Goal: Transaction & Acquisition: Purchase product/service

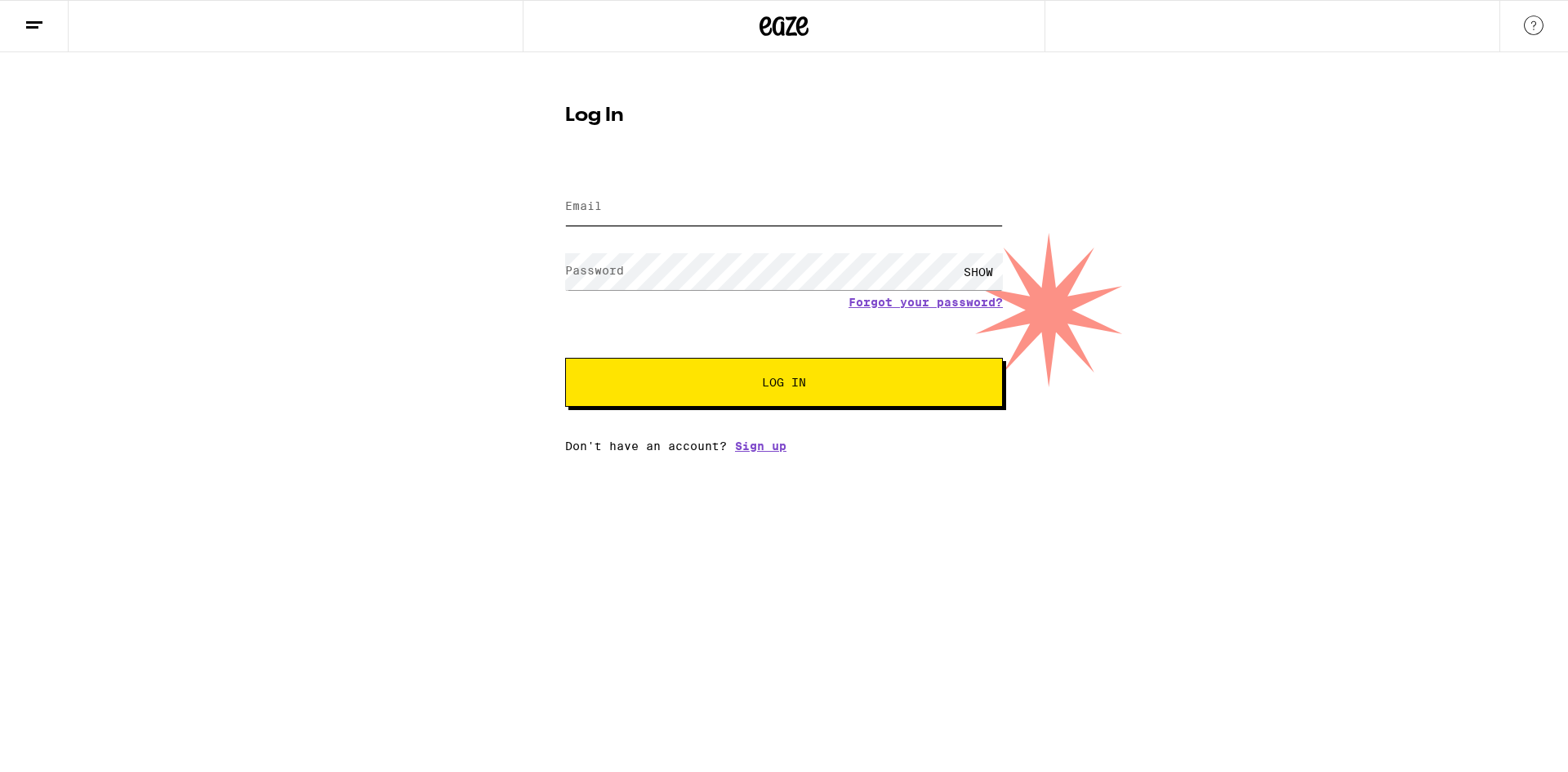
drag, startPoint x: 0, startPoint y: 0, endPoint x: 663, endPoint y: 208, distance: 694.9
click at [663, 208] on input "Email" at bounding box center [784, 207] width 438 height 37
type input "sigmundabelson@gmail.com"
click at [807, 381] on span "Log In" at bounding box center [784, 383] width 305 height 12
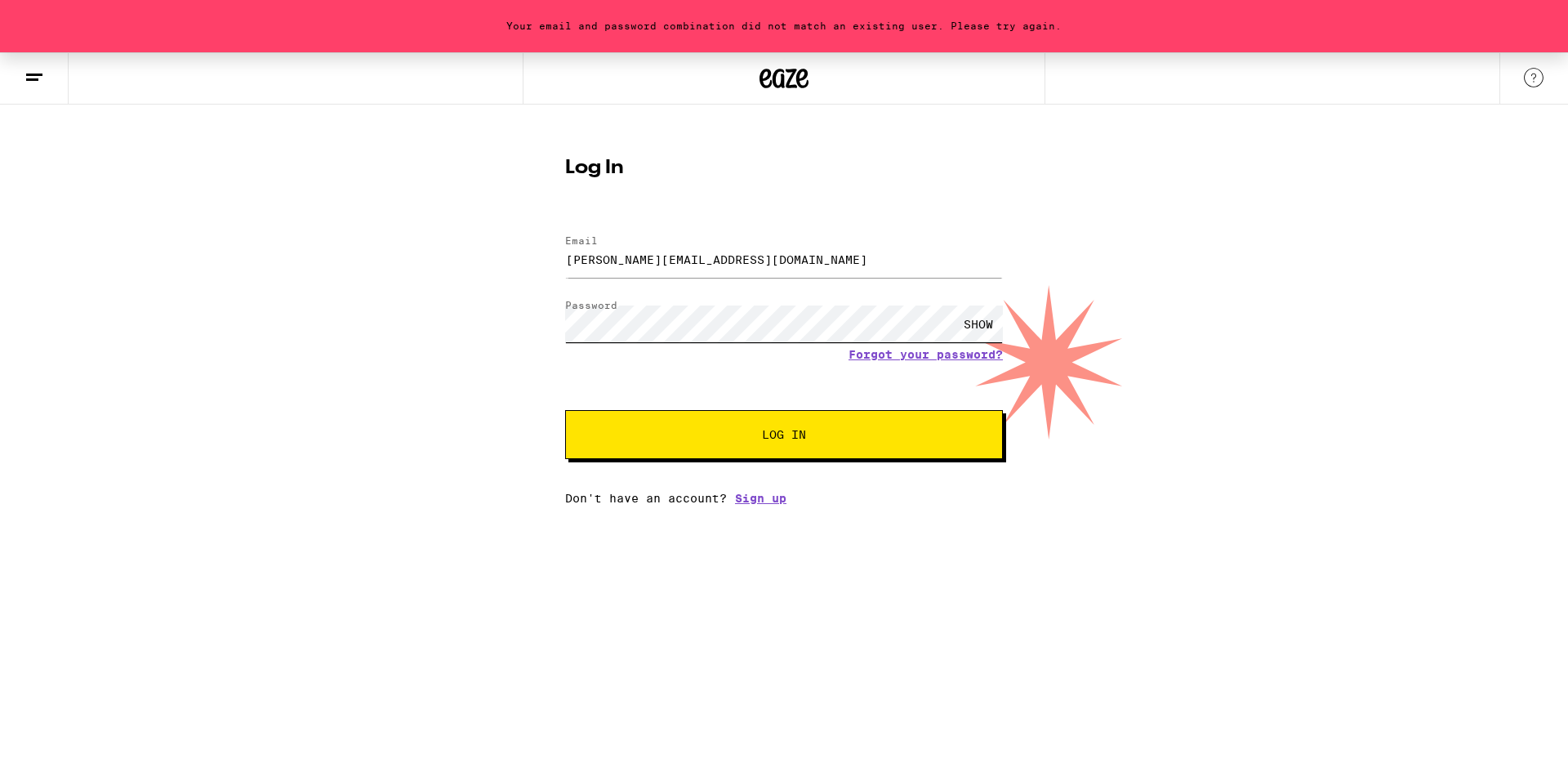
click at [417, 339] on div "Your email and password combination did not match an existing user. Please try …" at bounding box center [784, 279] width 1568 height 453
click at [793, 431] on span "Log In" at bounding box center [784, 434] width 44 height 12
click at [923, 354] on link "Forgot your password?" at bounding box center [926, 354] width 154 height 13
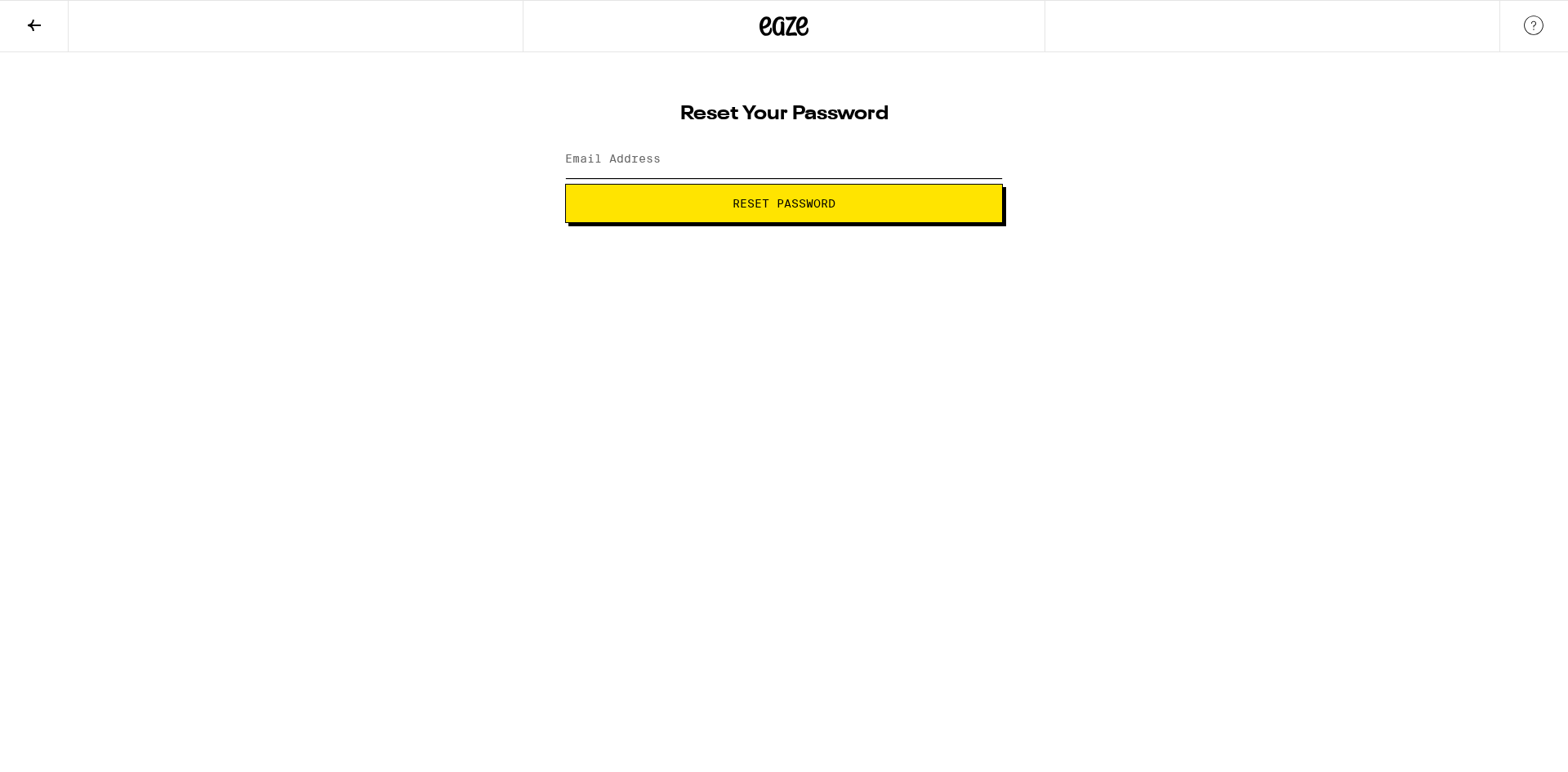
click at [724, 160] on input "Email Address" at bounding box center [784, 160] width 438 height 37
type input "sigmundabelson@gmail.com"
click at [741, 206] on span "Reset Password" at bounding box center [784, 204] width 102 height 12
click at [819, 202] on span "Submit" at bounding box center [784, 204] width 410 height 12
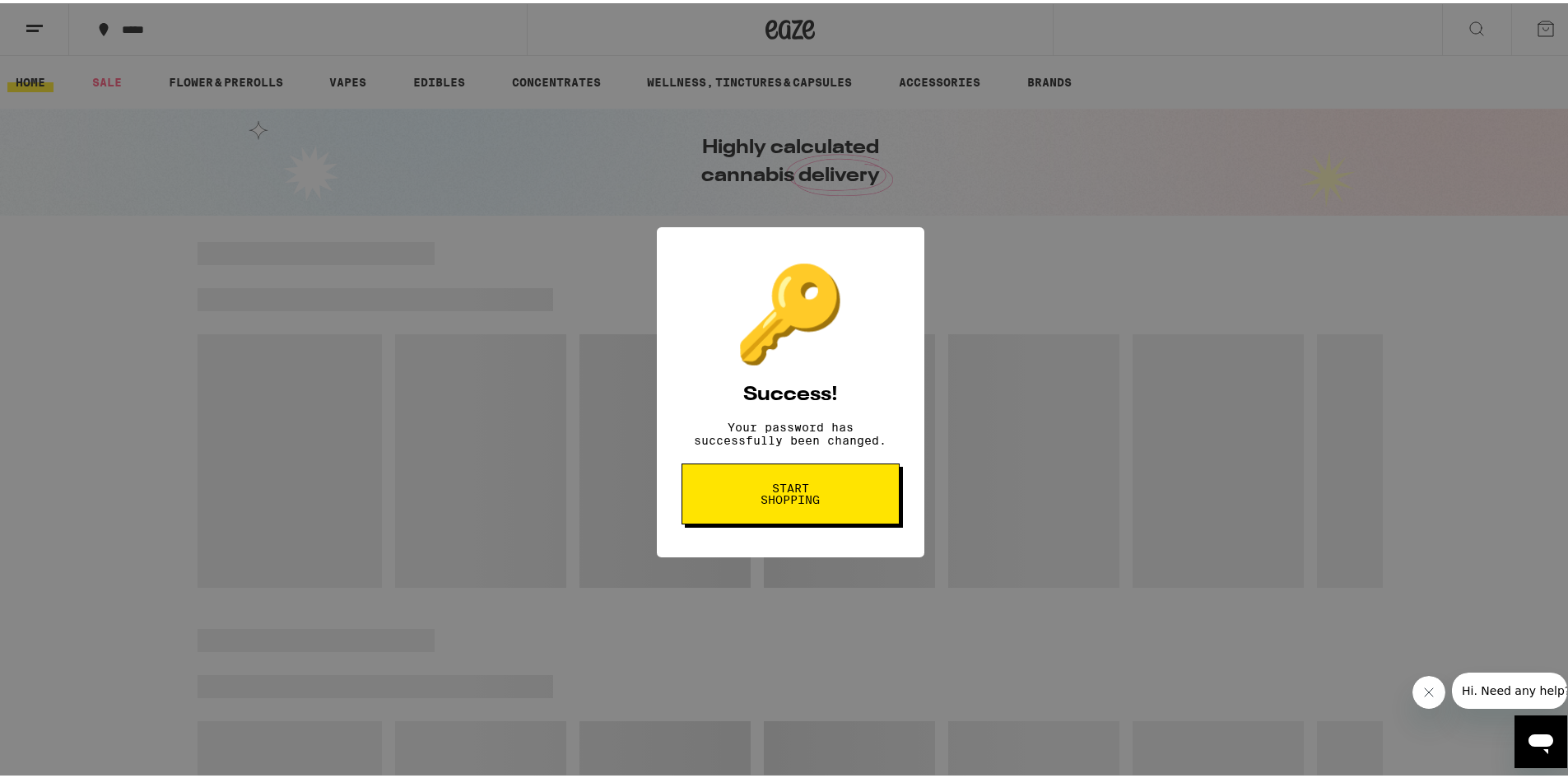
click at [784, 502] on span "Start shopping" at bounding box center [791, 490] width 85 height 23
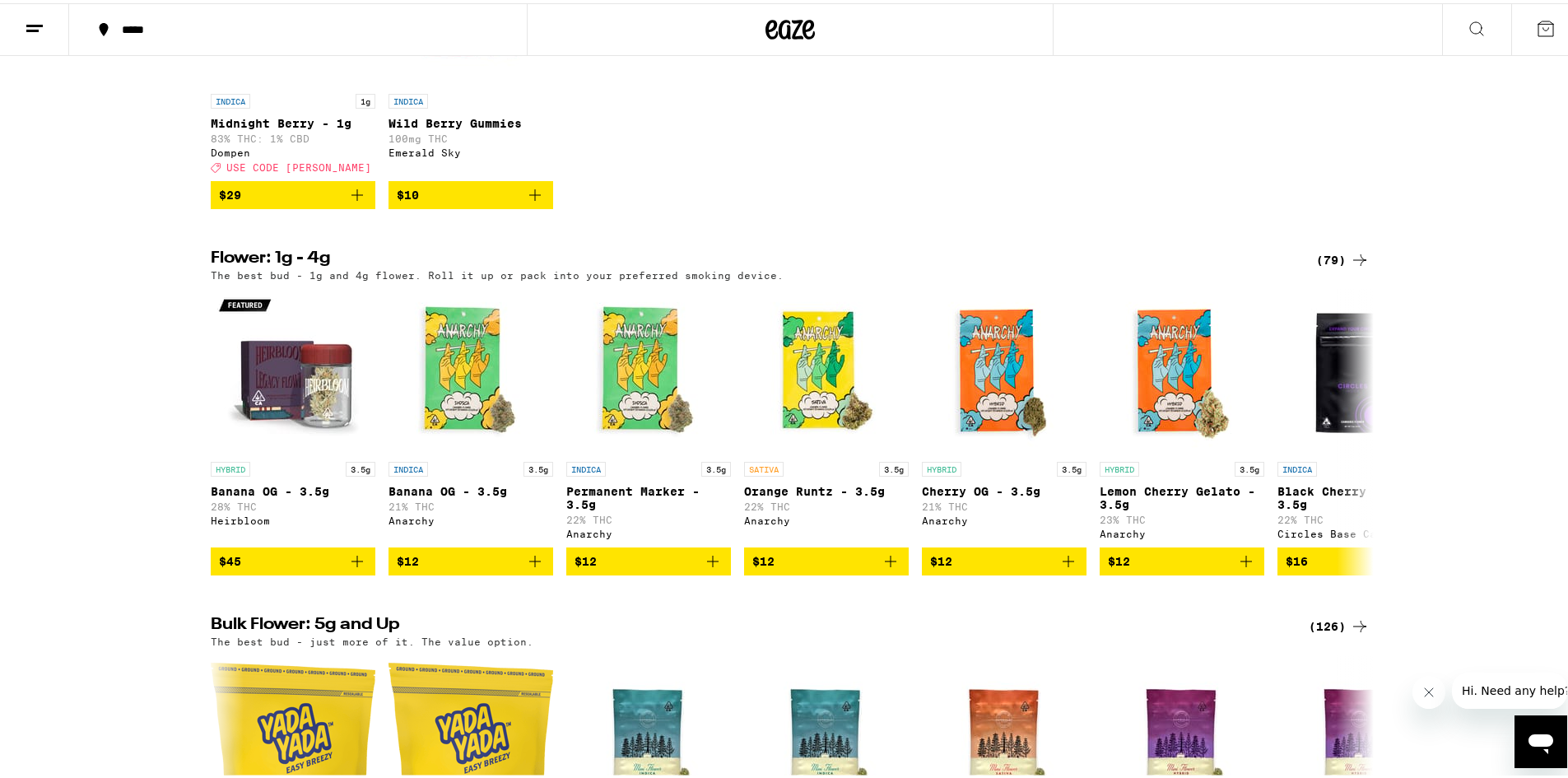
scroll to position [1162, 0]
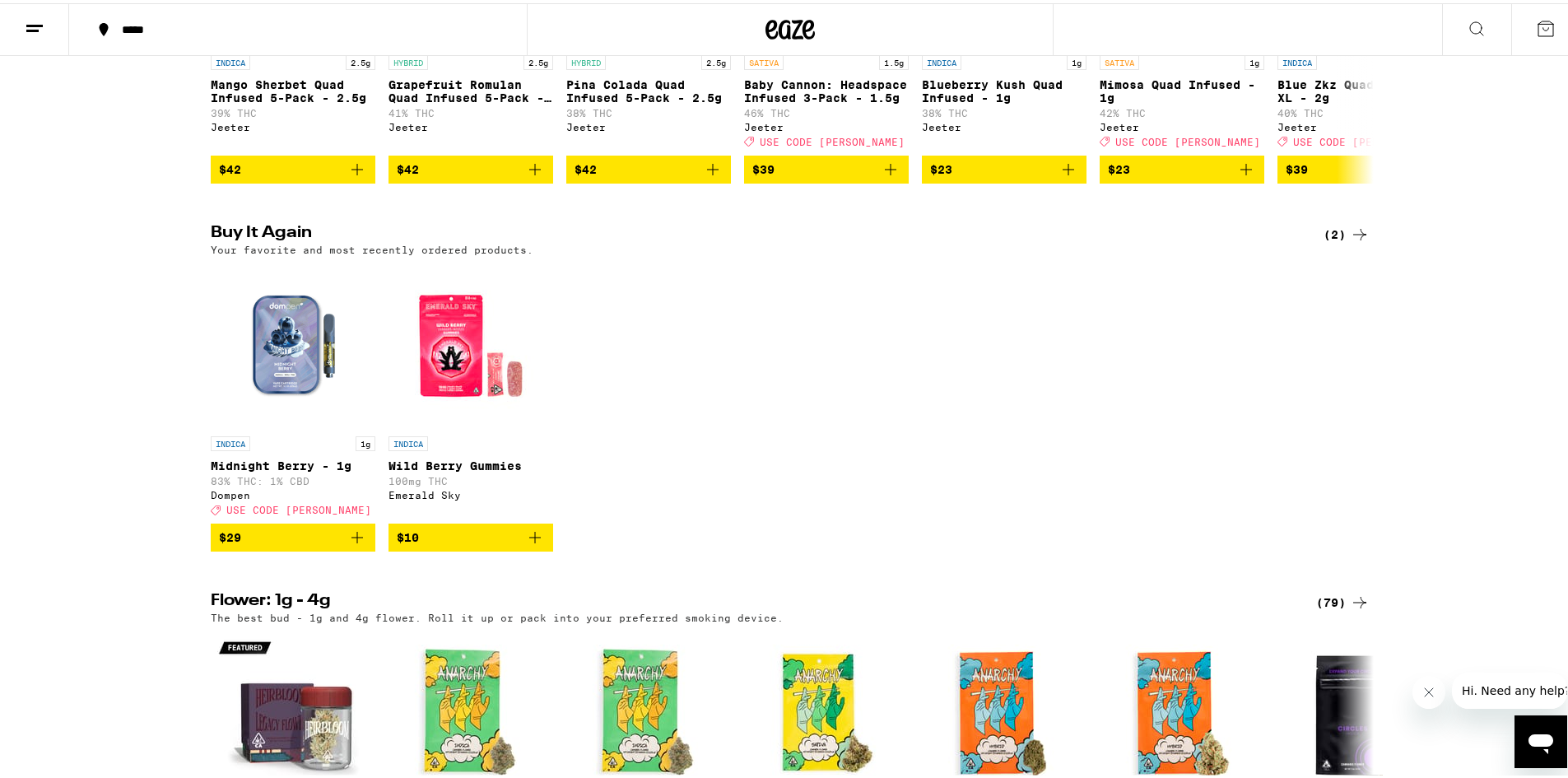
click at [279, 469] on p "Midnight Berry - 1g" at bounding box center [292, 462] width 164 height 13
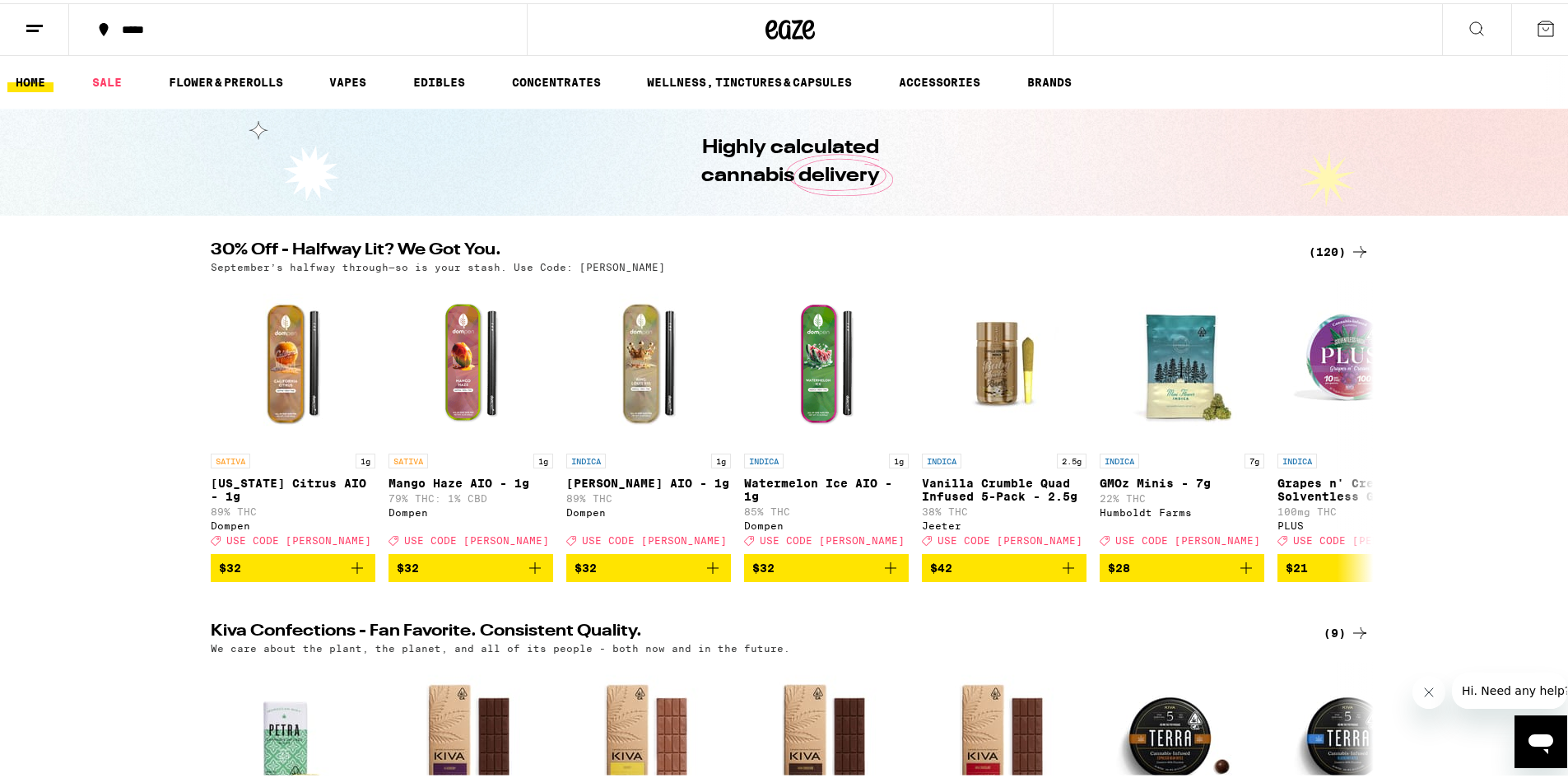
click at [30, 30] on icon at bounding box center [34, 26] width 20 height 20
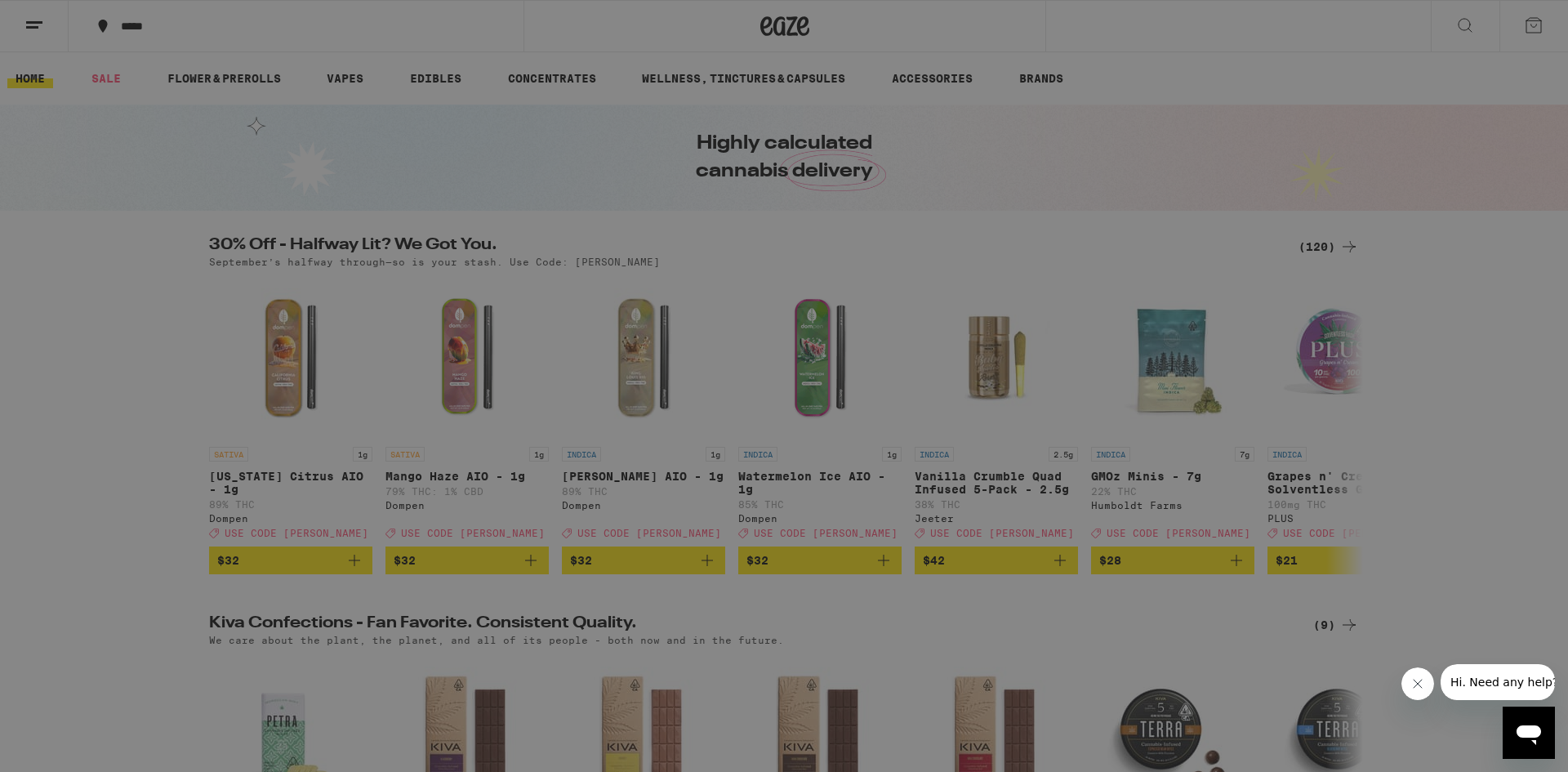
click at [152, 106] on div "Buy It Again" at bounding box center [141, 107] width 116 height 20
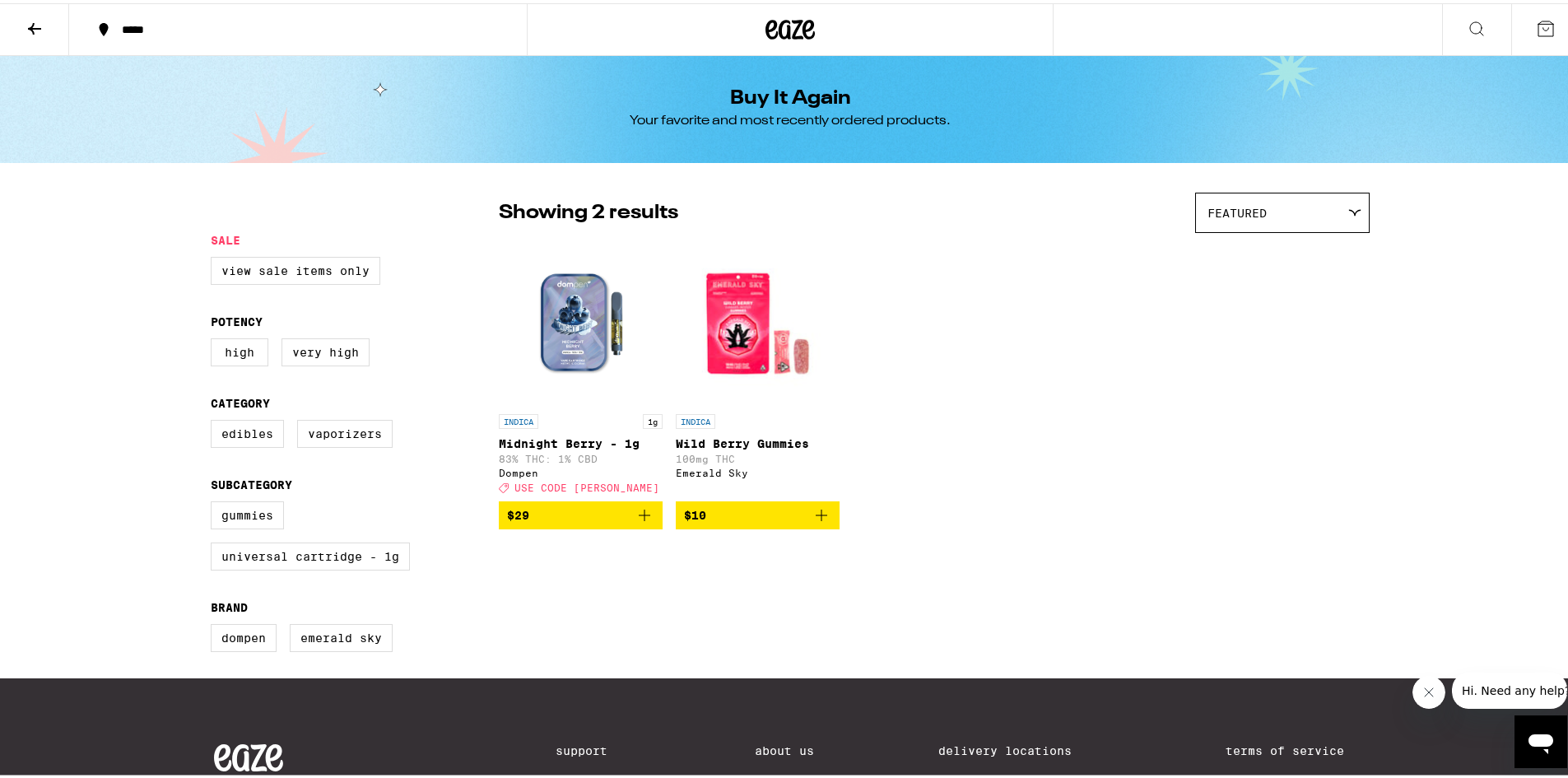
click at [30, 25] on icon at bounding box center [33, 26] width 13 height 12
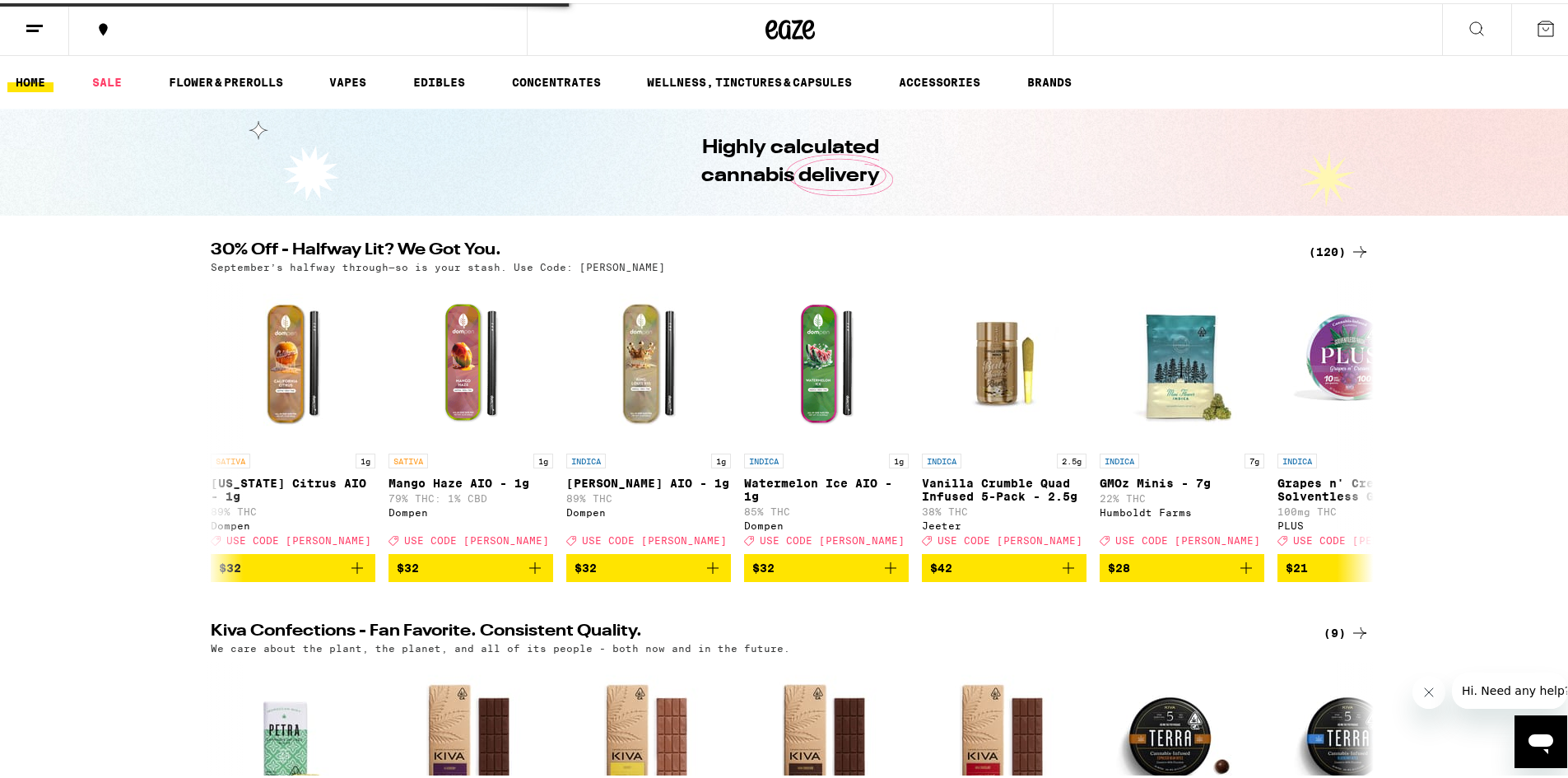
click at [30, 25] on icon at bounding box center [34, 26] width 20 height 20
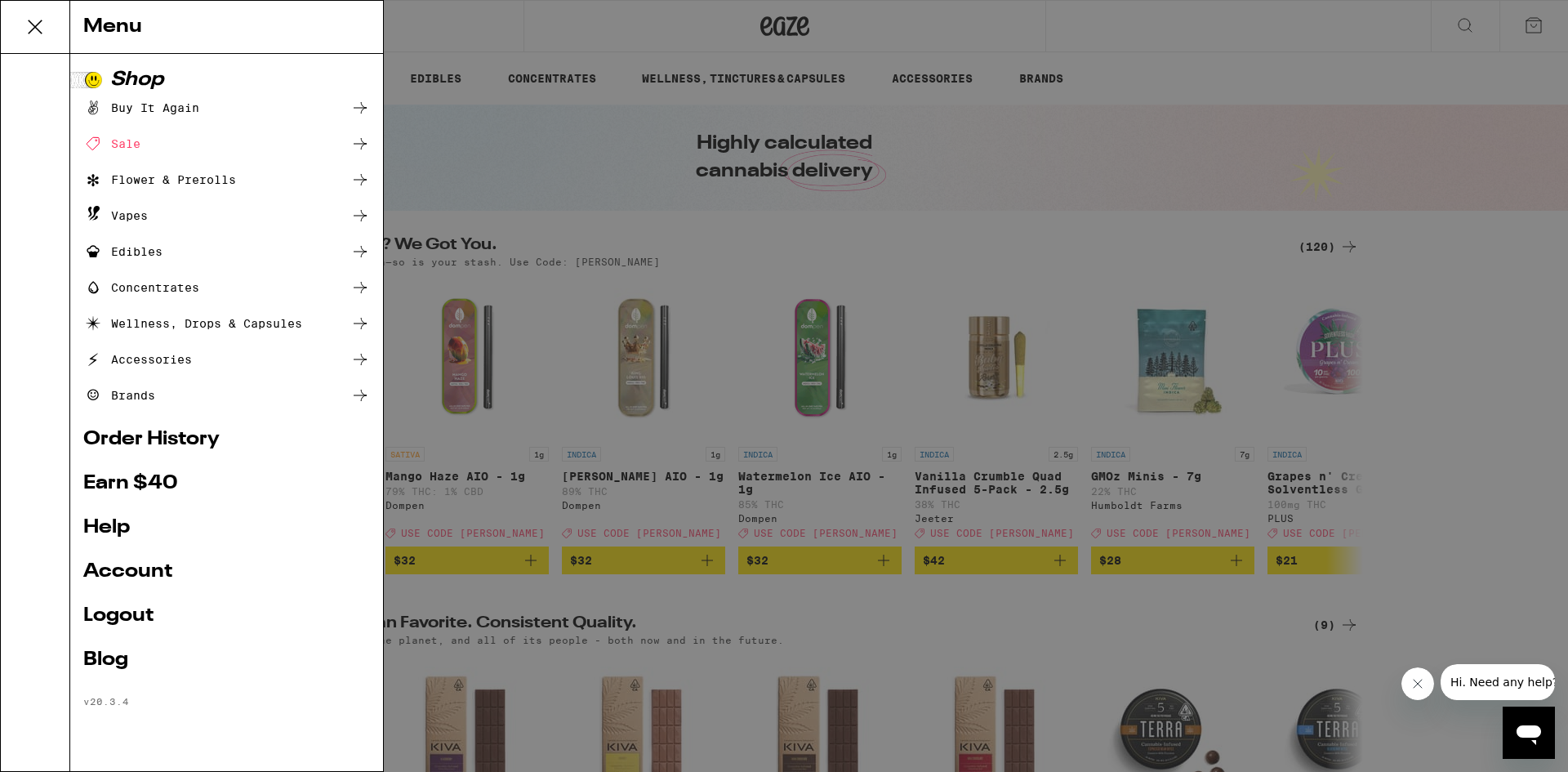
click at [171, 214] on div "Vapes" at bounding box center [226, 216] width 287 height 20
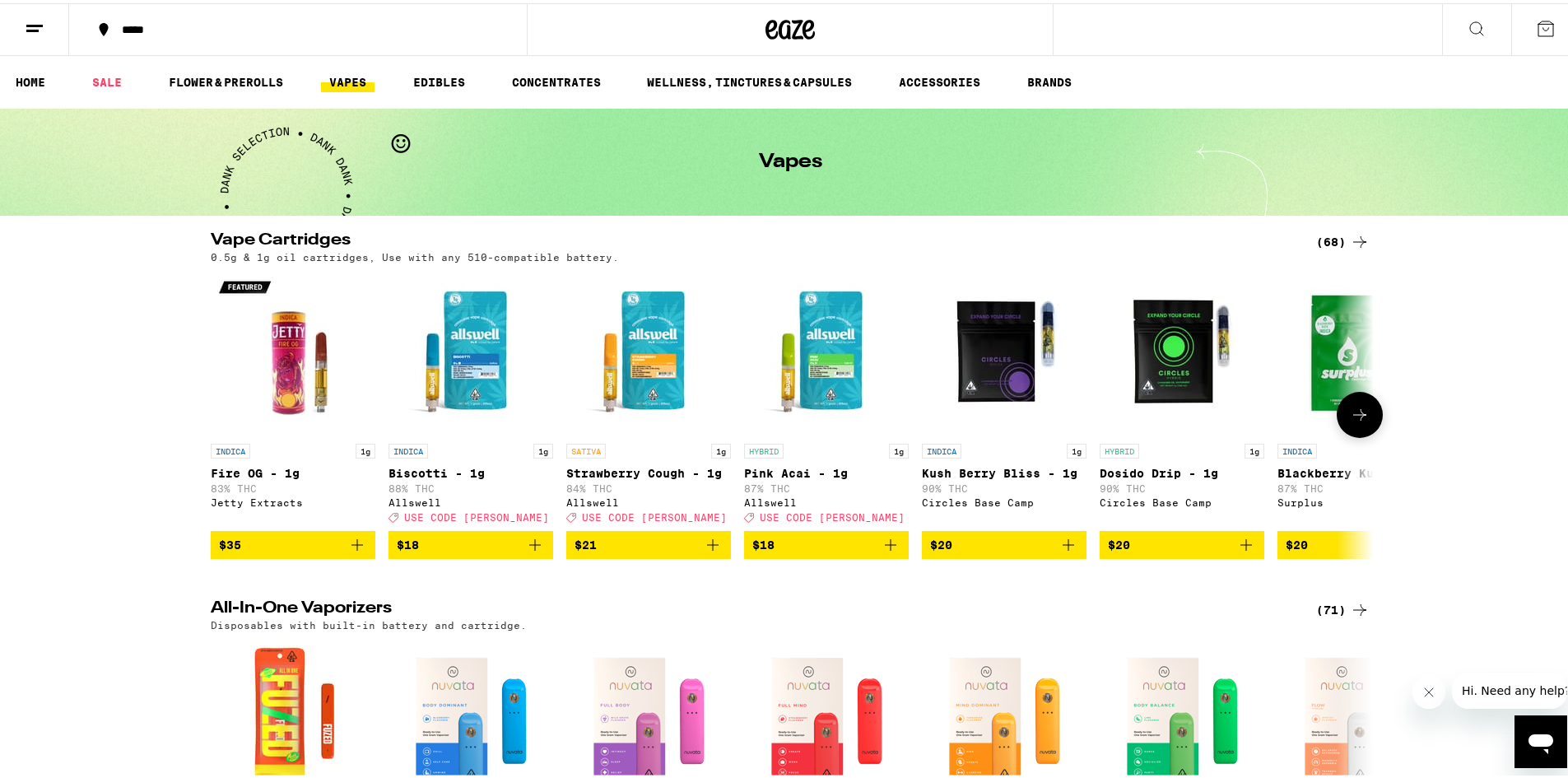
click at [1355, 421] on icon at bounding box center [1359, 411] width 20 height 20
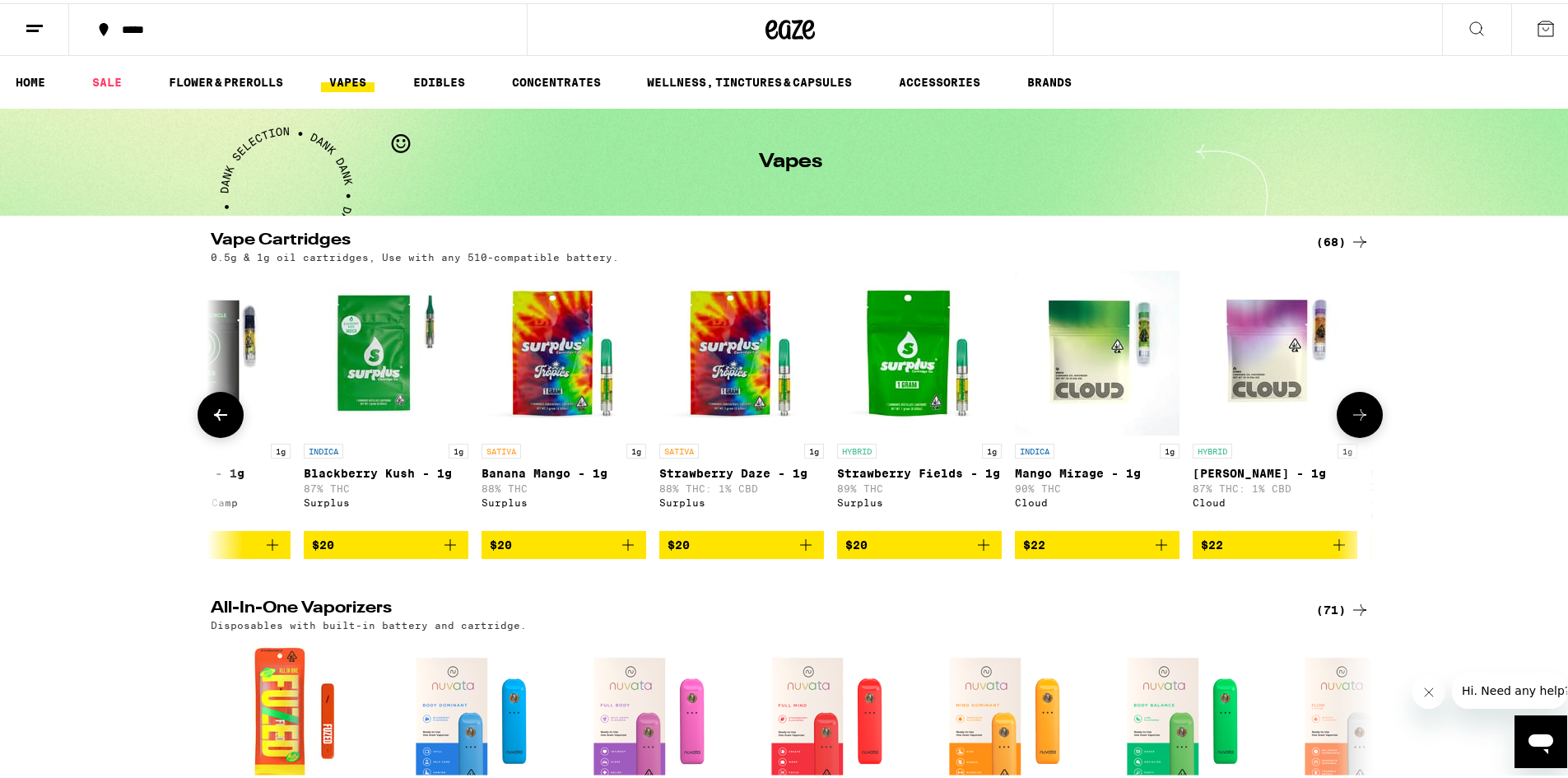
scroll to position [0, 980]
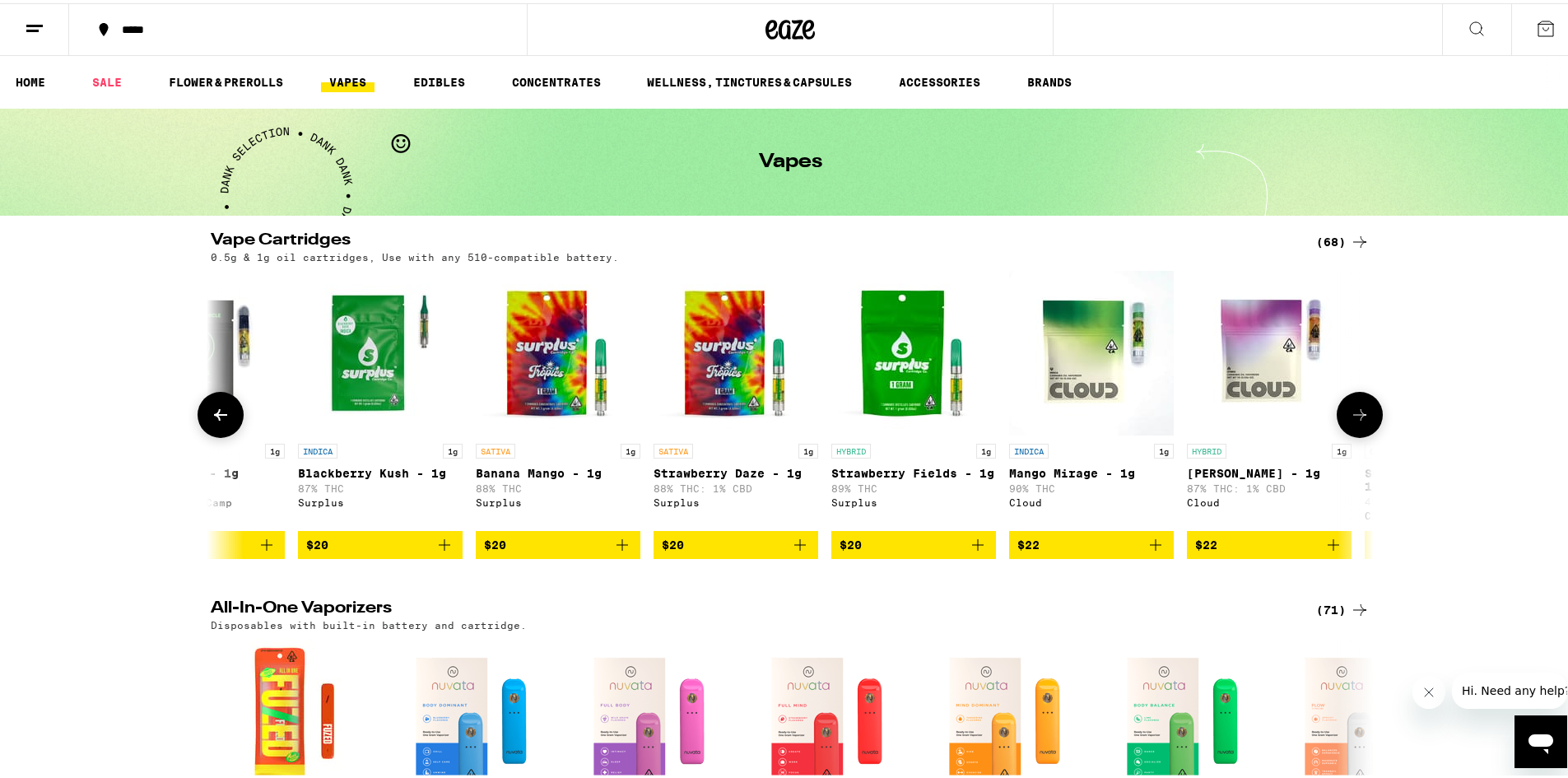
click at [1355, 421] on icon at bounding box center [1359, 411] width 20 height 20
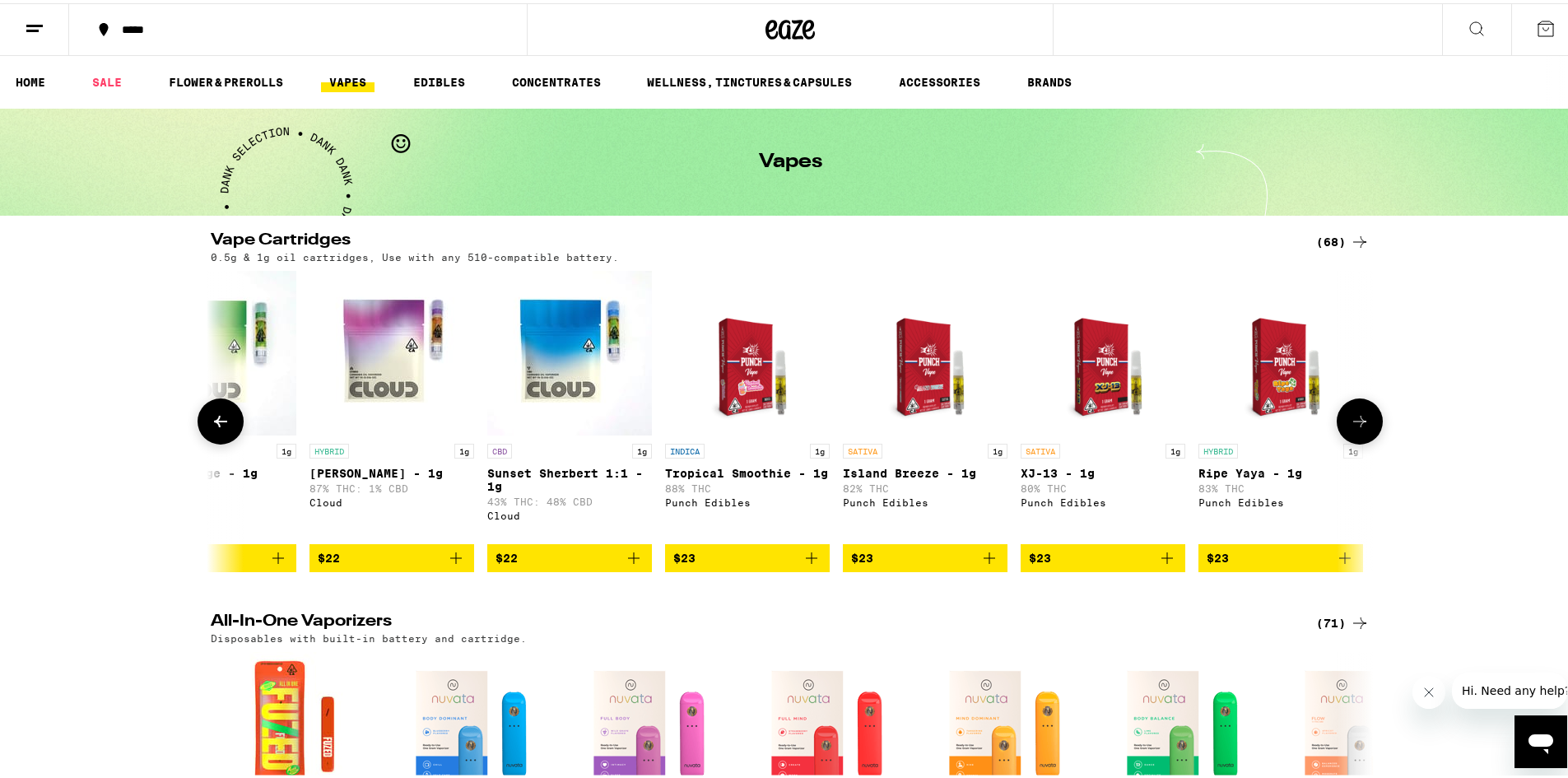
scroll to position [0, 1960]
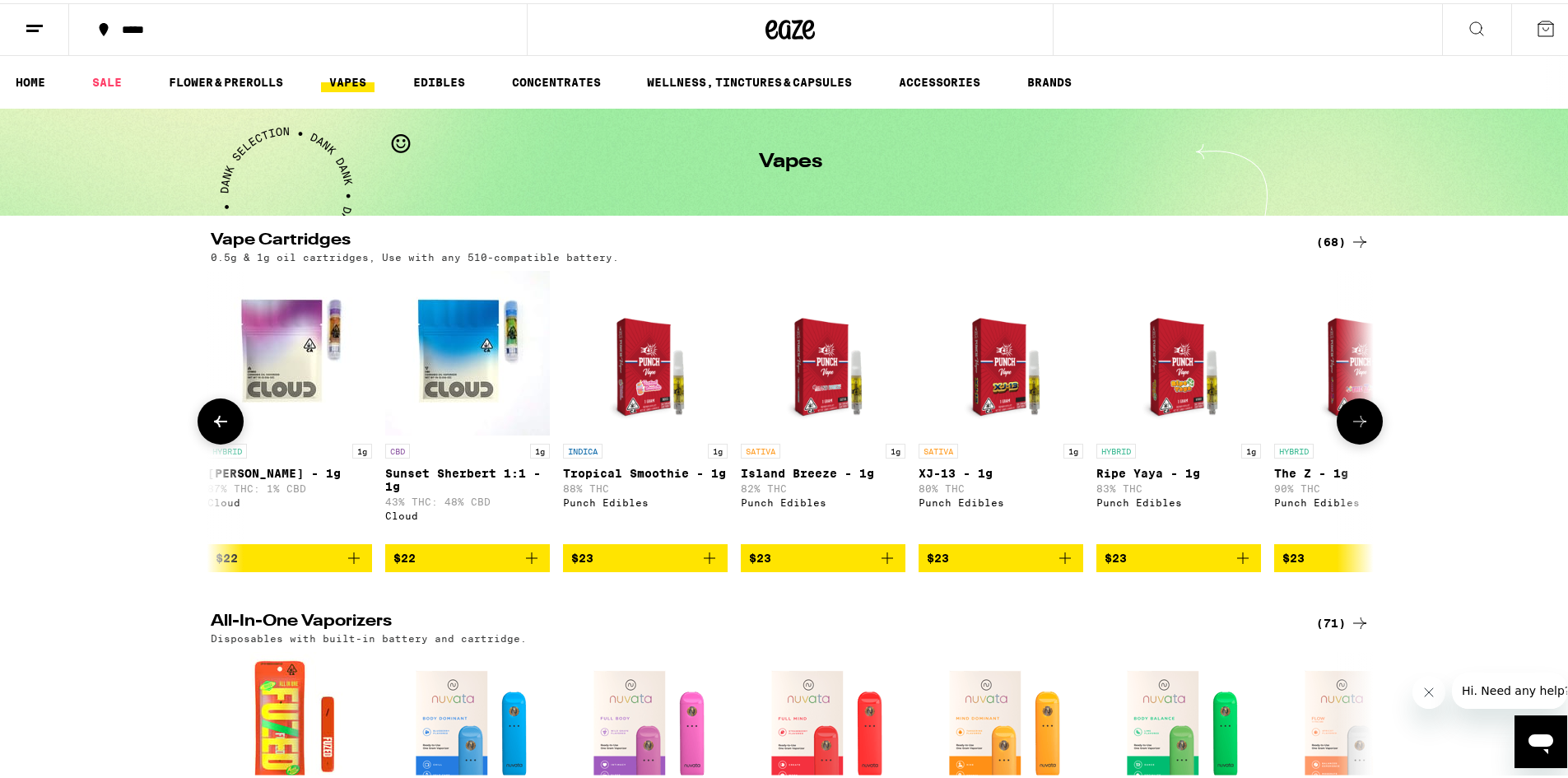
click at [1355, 424] on icon at bounding box center [1359, 418] width 20 height 20
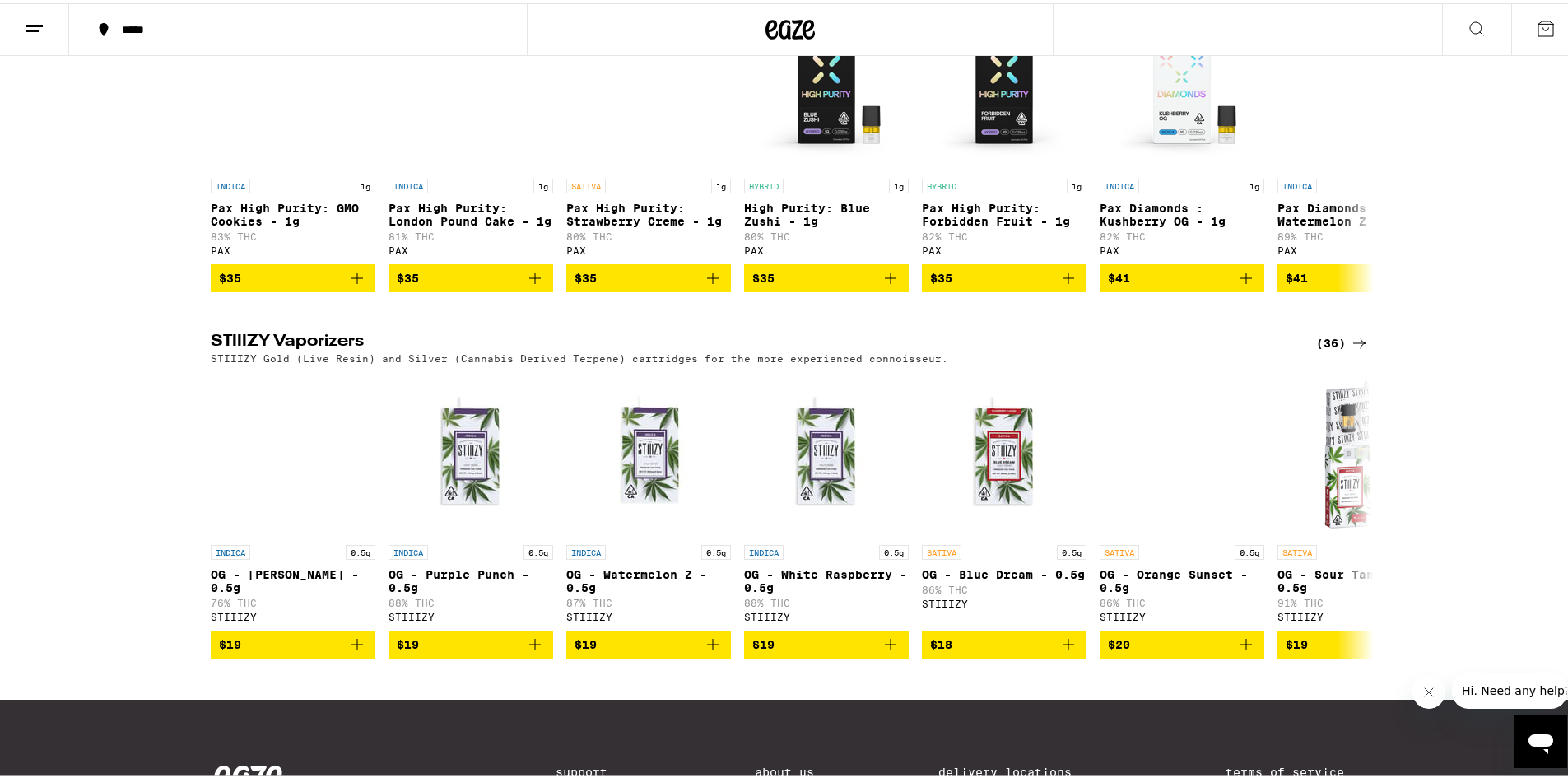
scroll to position [0, 0]
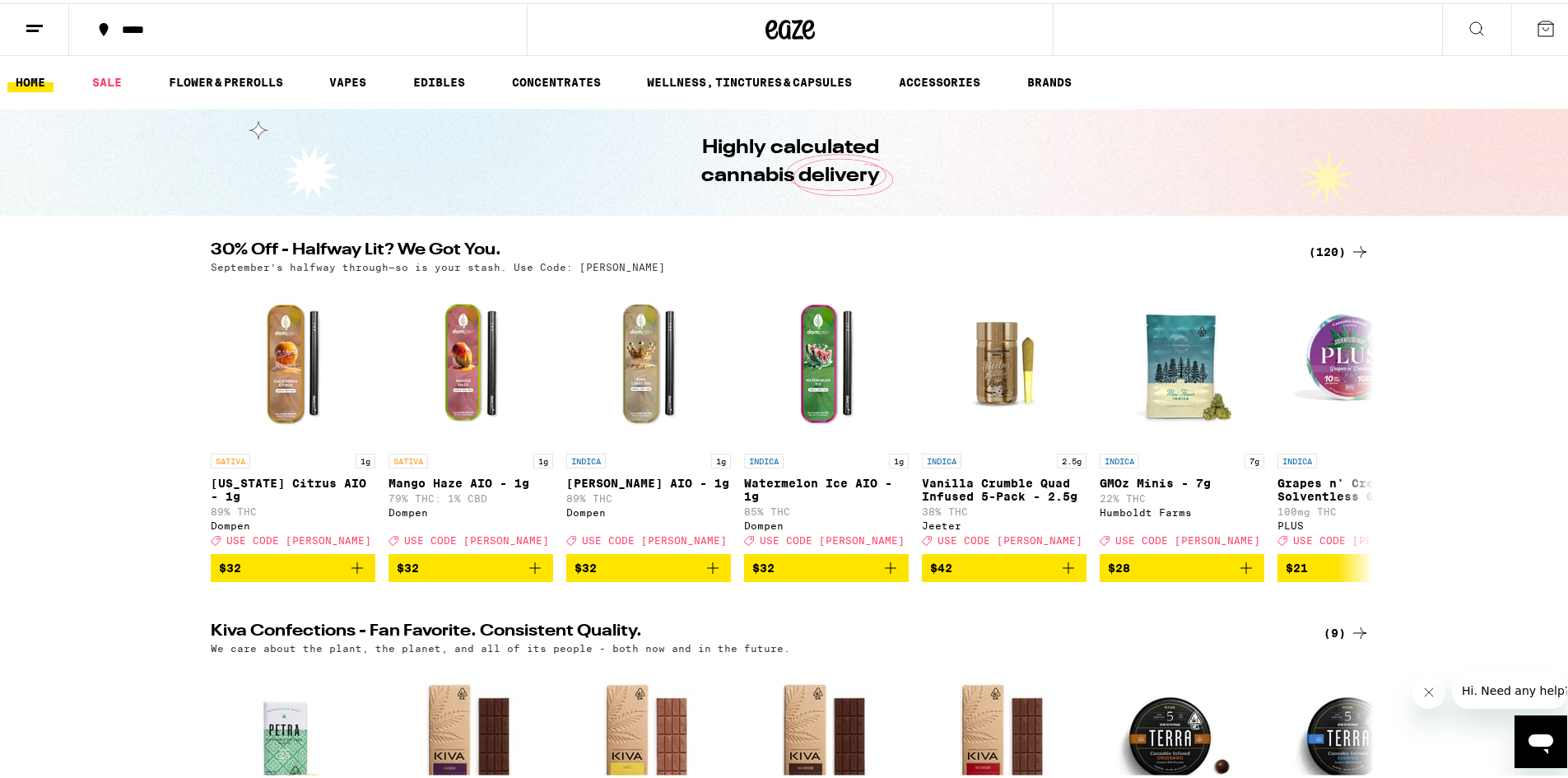
click at [1461, 41] on button at bounding box center [1477, 27] width 69 height 52
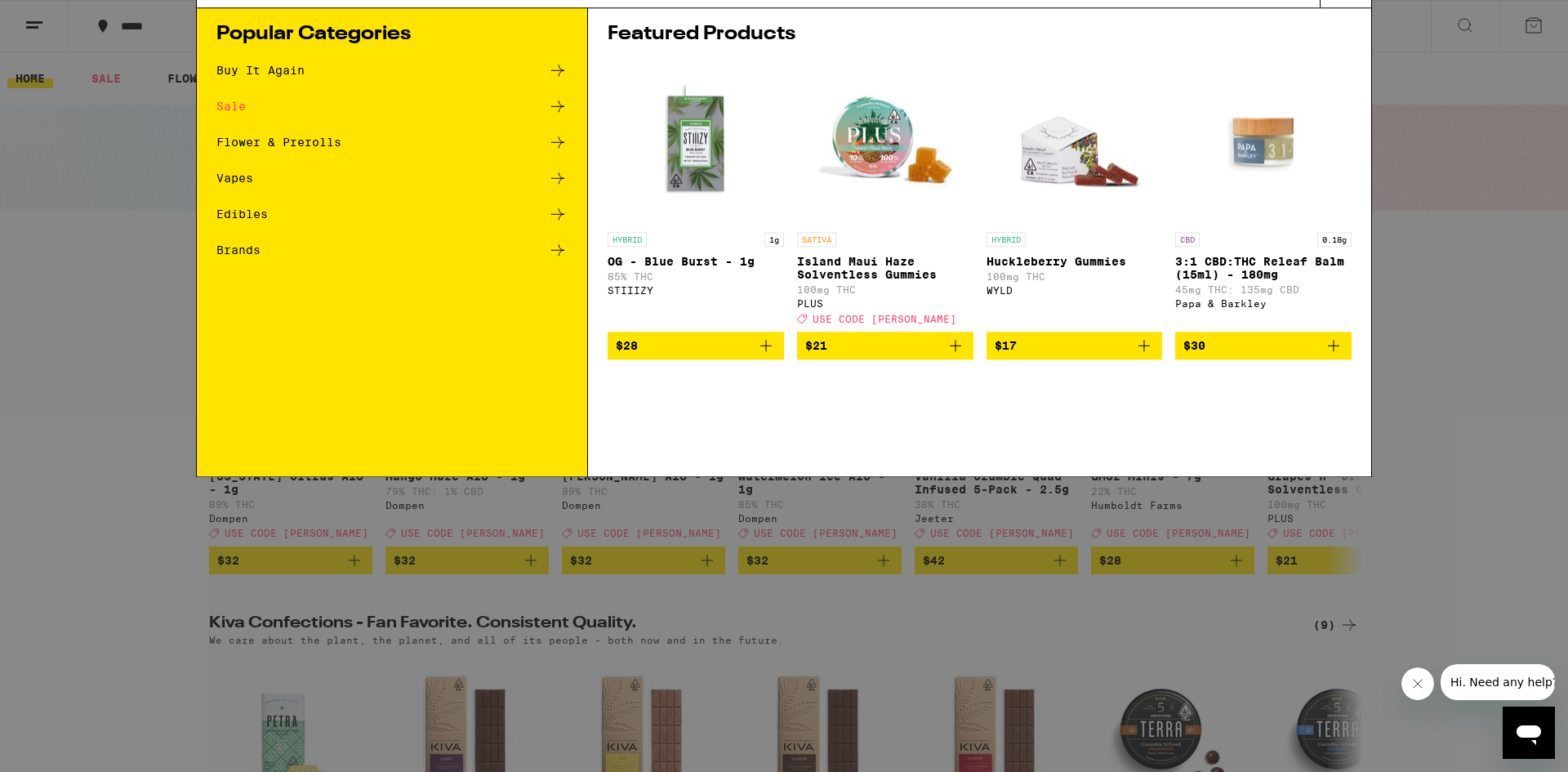
click at [320, 31] on input "Search for Products" at bounding box center [782, 26] width 1077 height 15
type input "dompen"
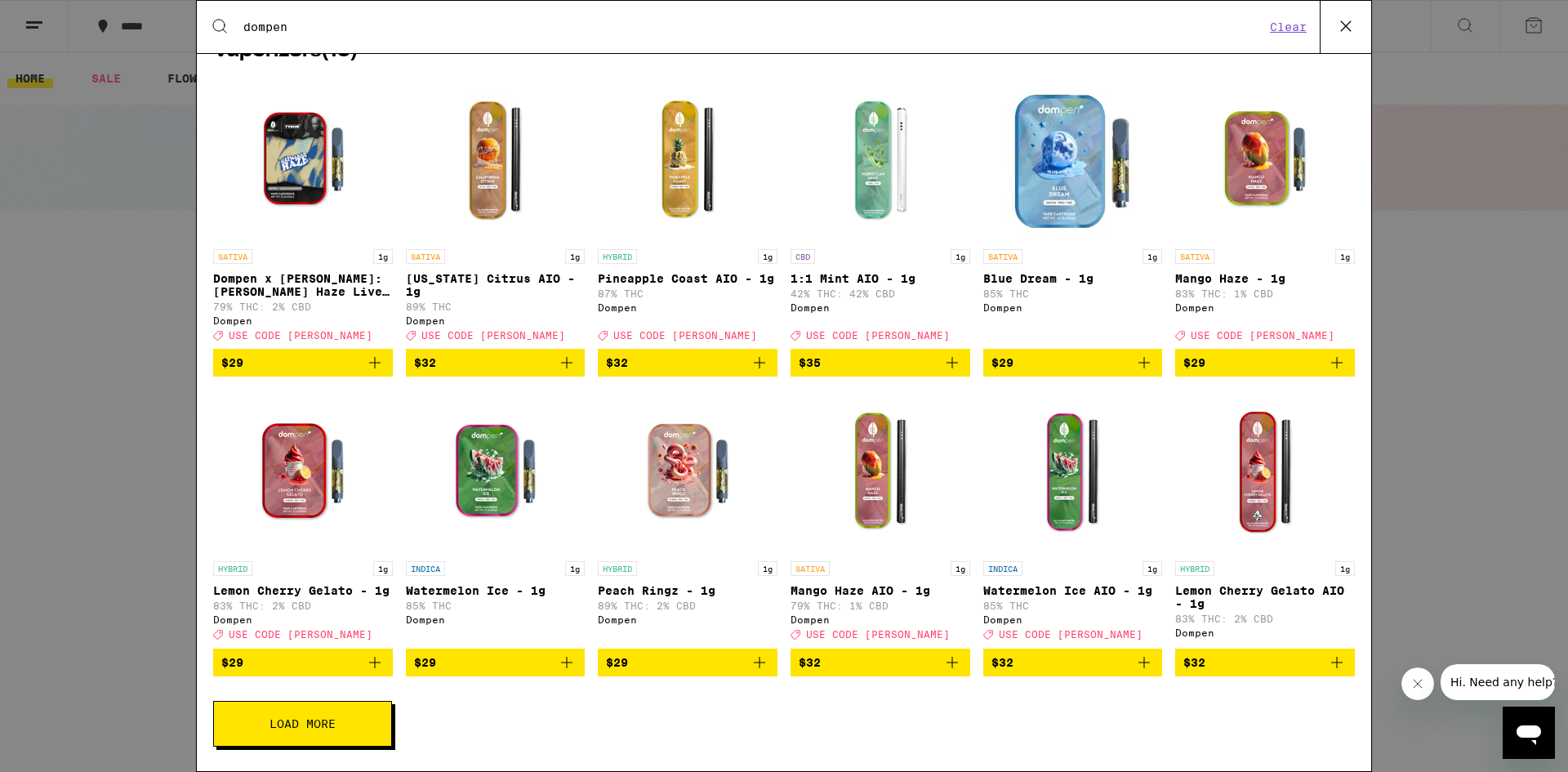
scroll to position [284, 0]
click at [331, 715] on button "Load More" at bounding box center [302, 723] width 179 height 46
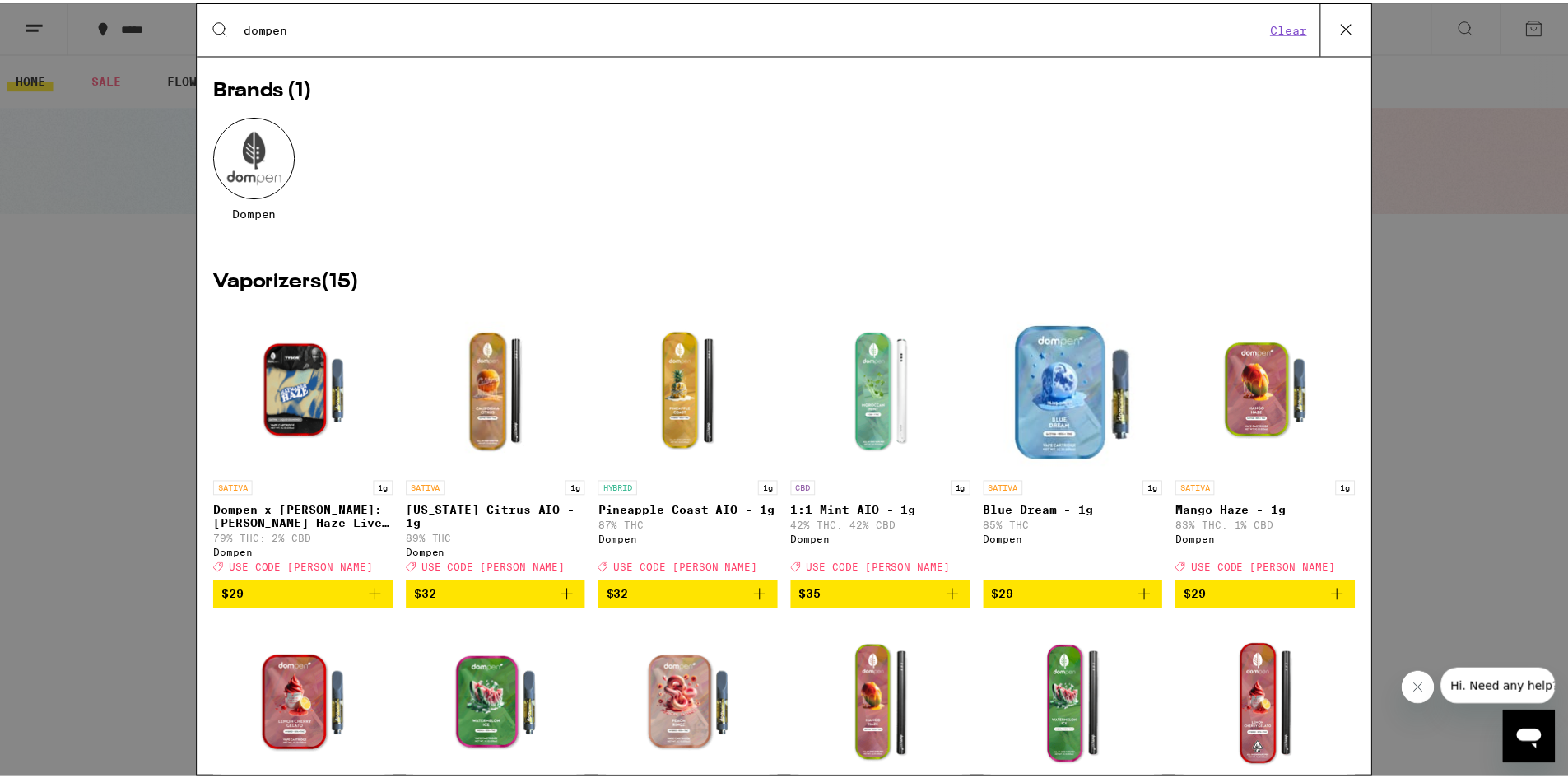
scroll to position [0, 0]
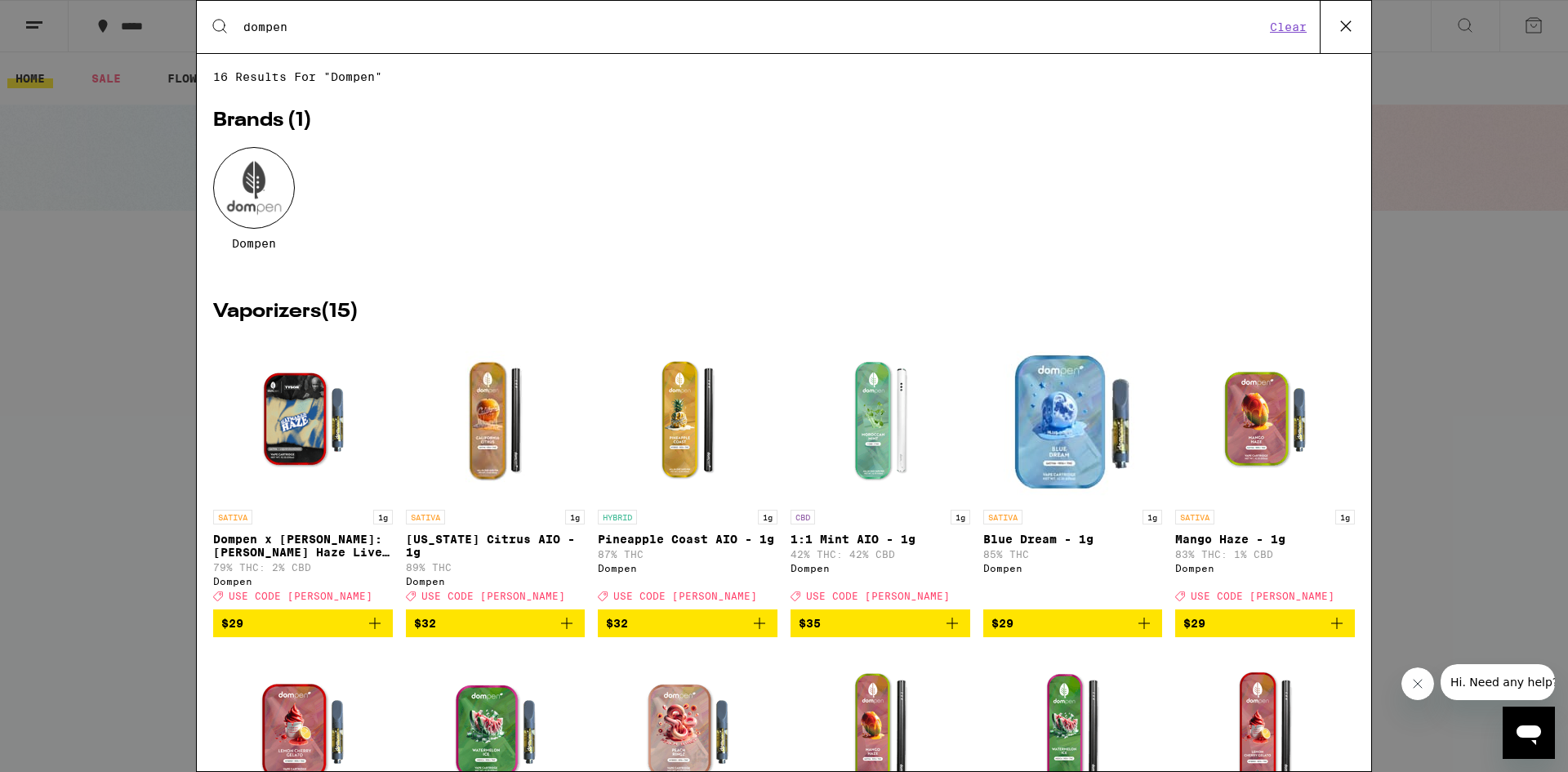
click at [1294, 22] on button "Clear" at bounding box center [1288, 26] width 47 height 15
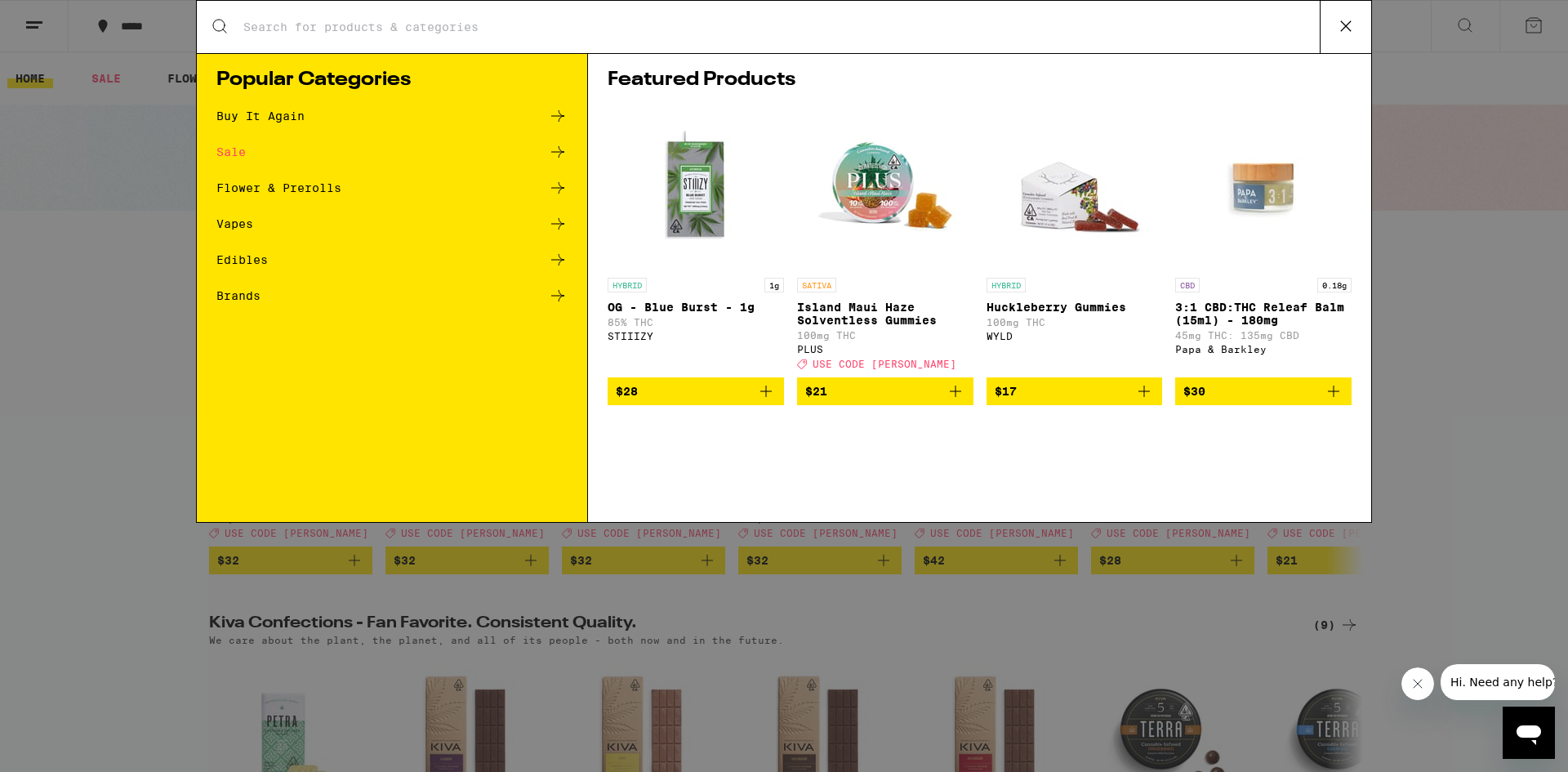
click at [550, 112] on icon at bounding box center [558, 116] width 20 height 20
